Goal: Book appointment/travel/reservation

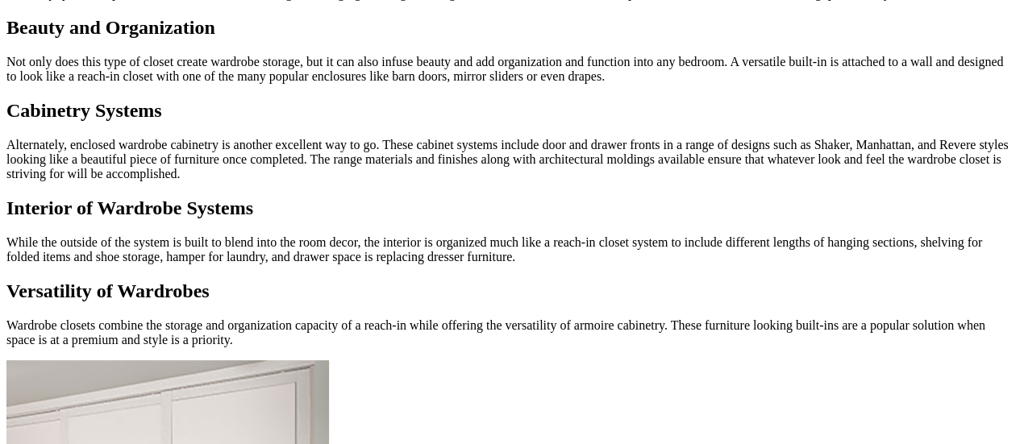
scroll to position [1693, 0]
